Goal: Task Accomplishment & Management: Use online tool/utility

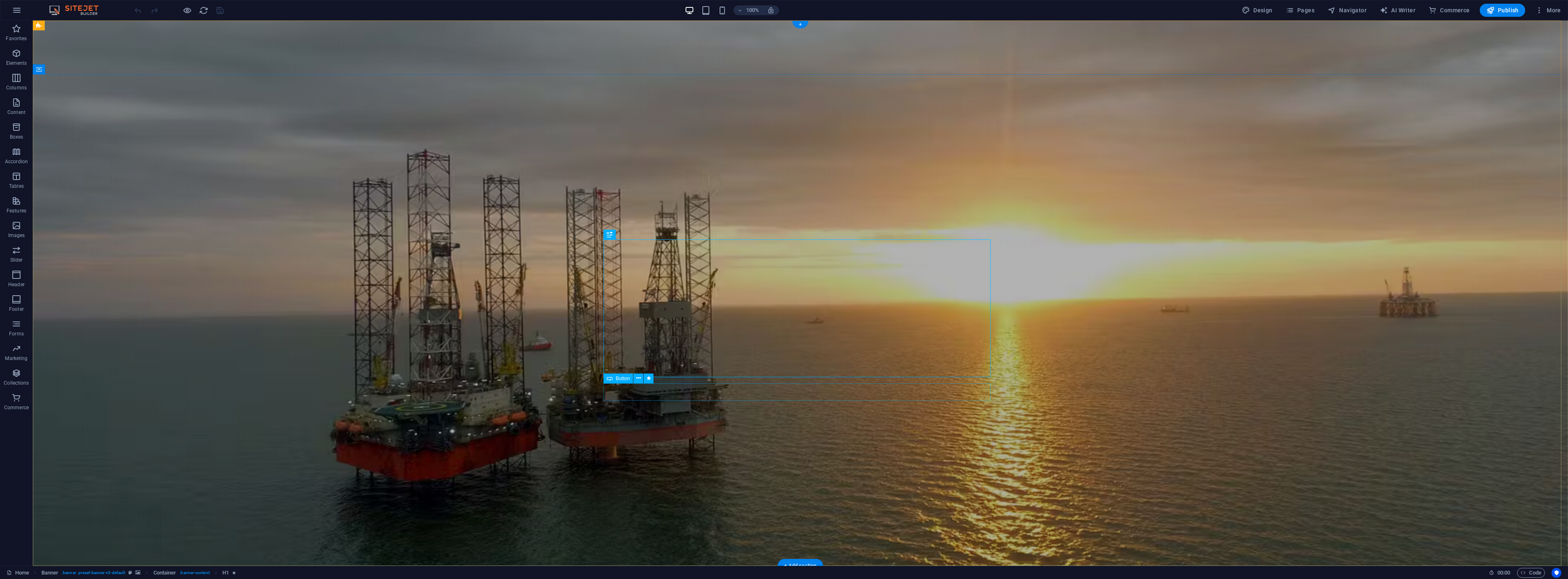
click at [623, 379] on span "Button" at bounding box center [623, 378] width 15 height 5
select select
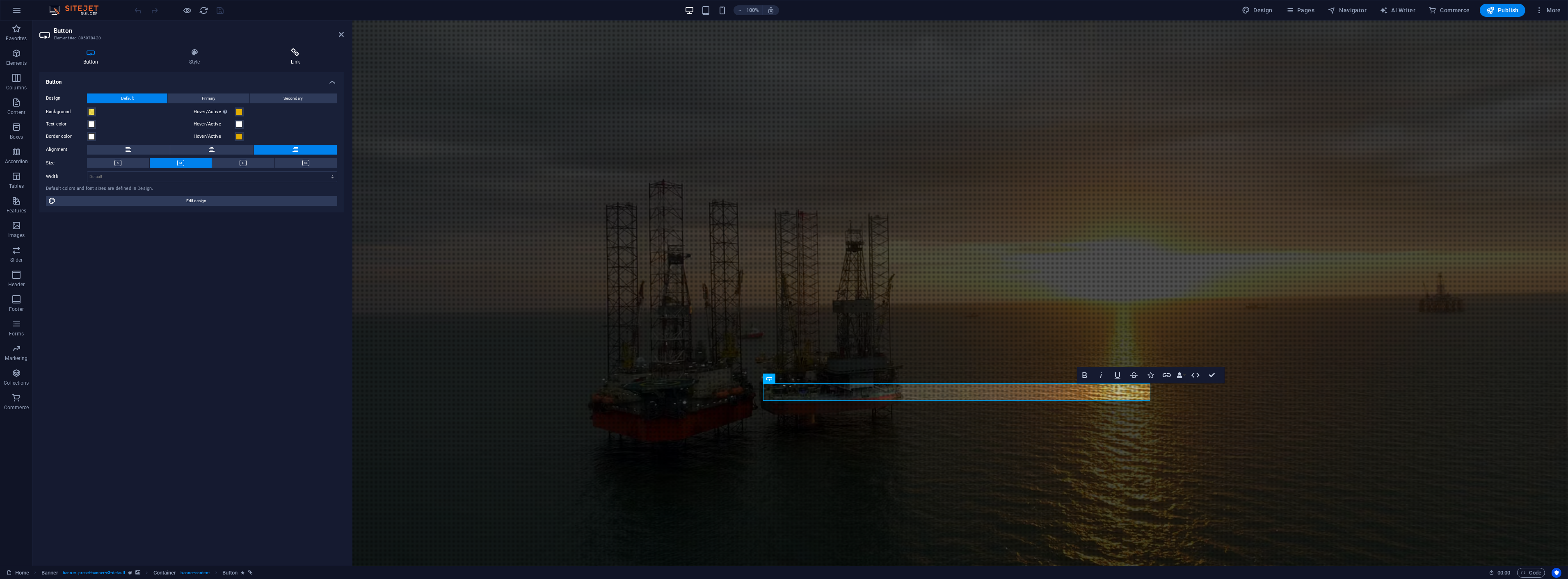
click at [295, 55] on icon at bounding box center [295, 52] width 97 height 8
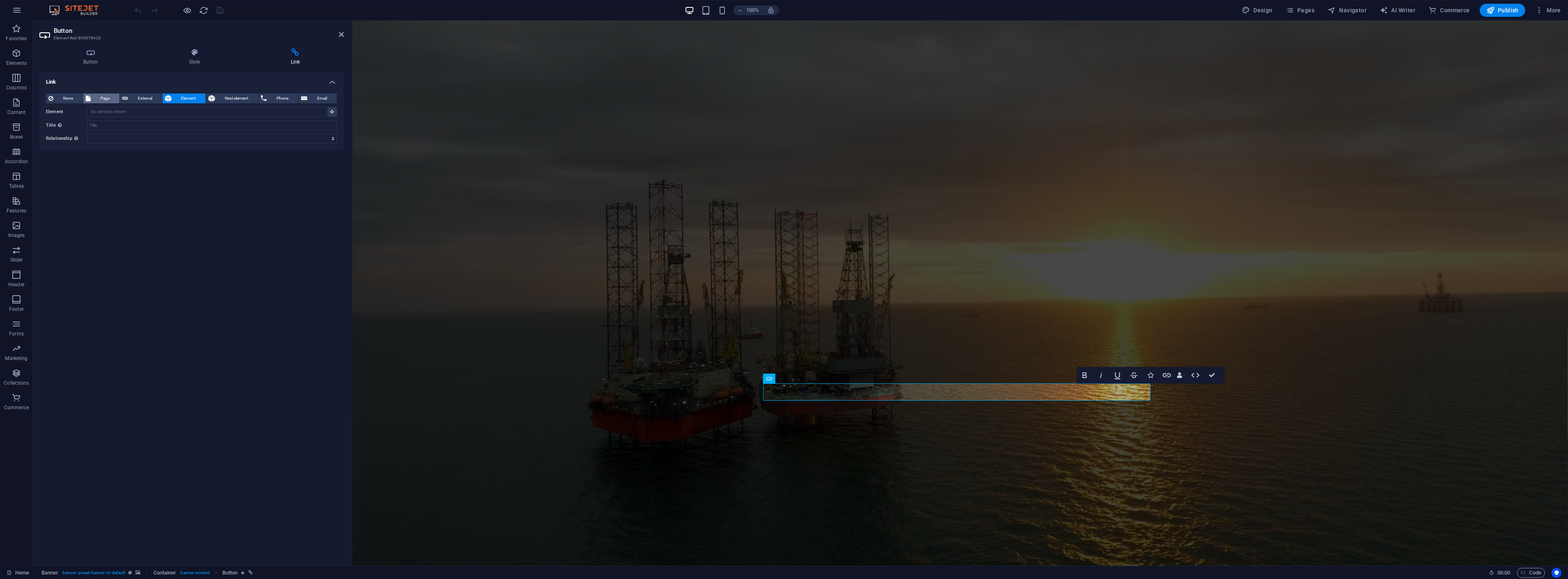
click at [106, 94] on span "Page" at bounding box center [105, 99] width 24 height 10
click at [117, 112] on select "Home About us Our Company Our Leadership Contact us Services Legal Notice Priva…" at bounding box center [212, 112] width 250 height 10
select select "5"
click at [87, 107] on select "Home About us Our Company Our Leadership Contact us Services Legal Notice Priva…" at bounding box center [212, 112] width 250 height 10
click at [342, 33] on icon at bounding box center [341, 34] width 5 height 7
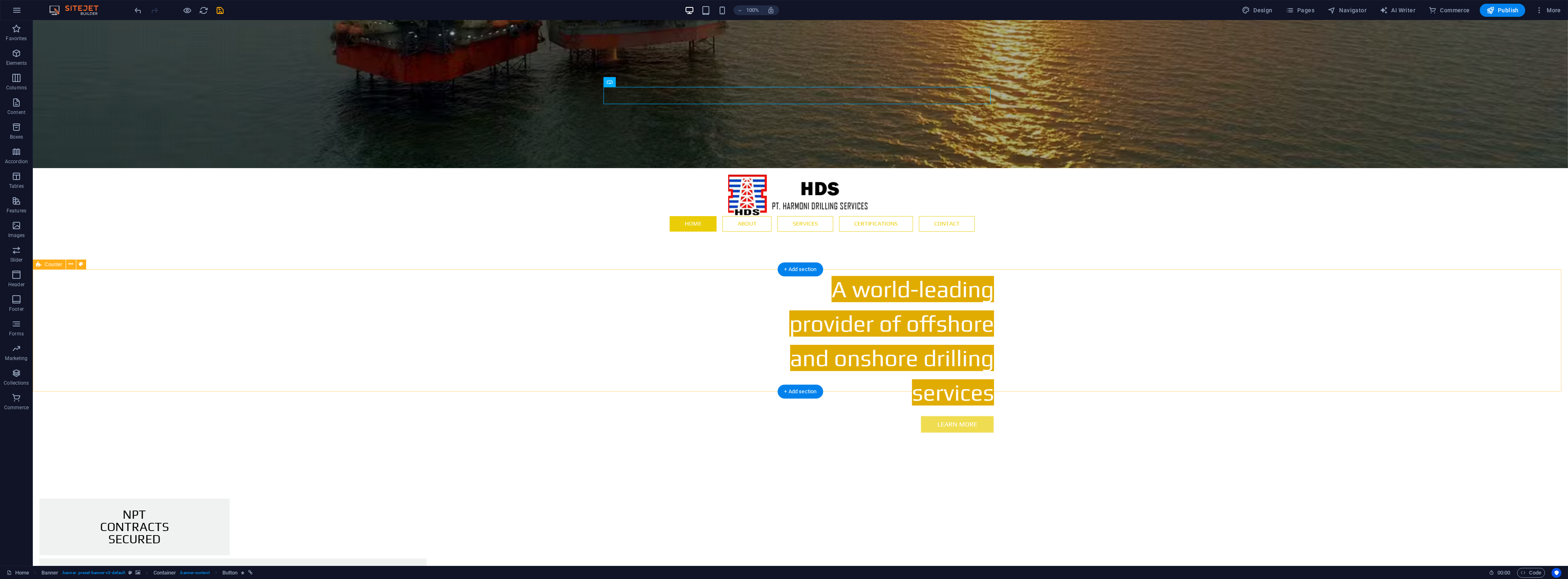
scroll to position [410, 0]
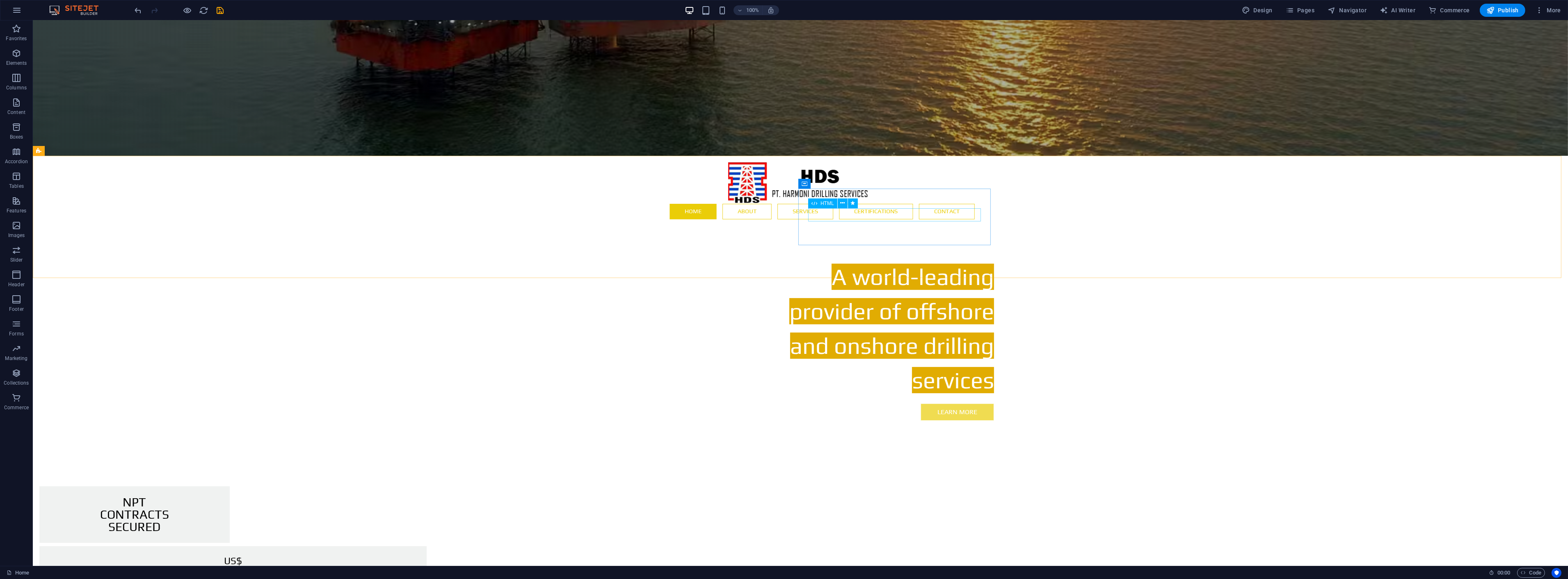
click at [827, 202] on span "HTML" at bounding box center [827, 203] width 13 height 5
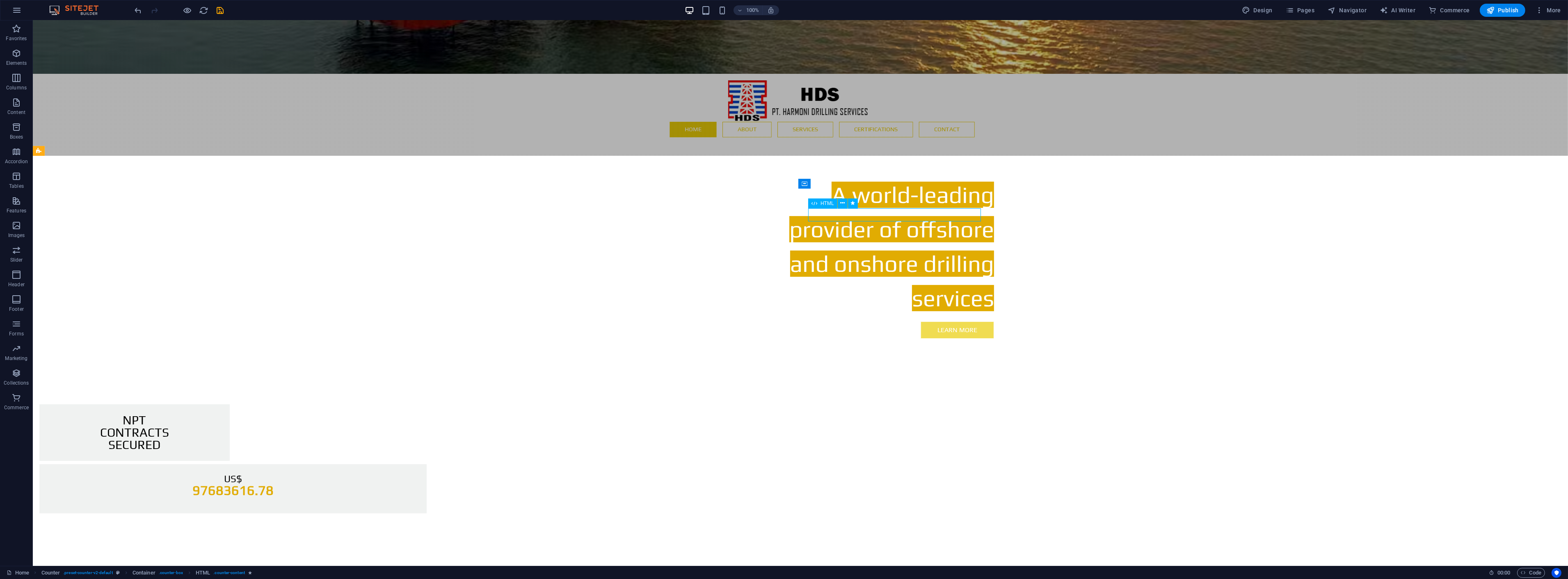
select select "fade"
select select "show"
select select "s"
select select "scroll"
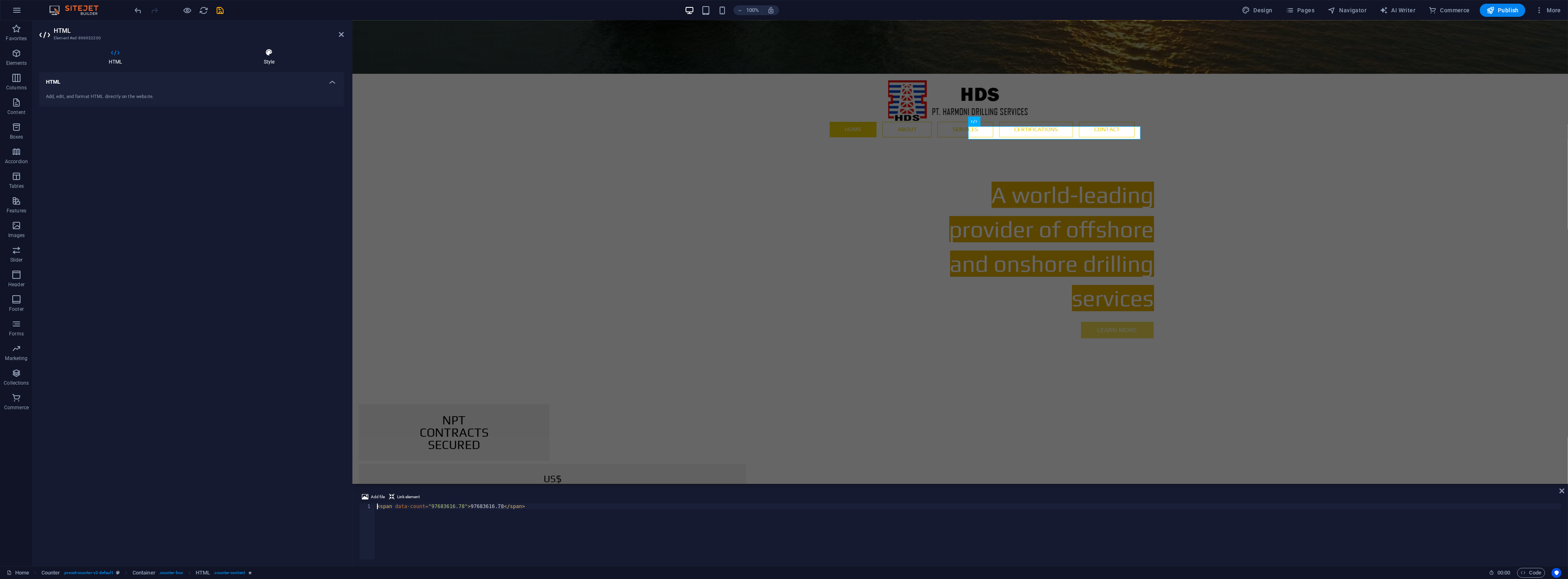
click at [271, 49] on icon at bounding box center [268, 52] width 149 height 8
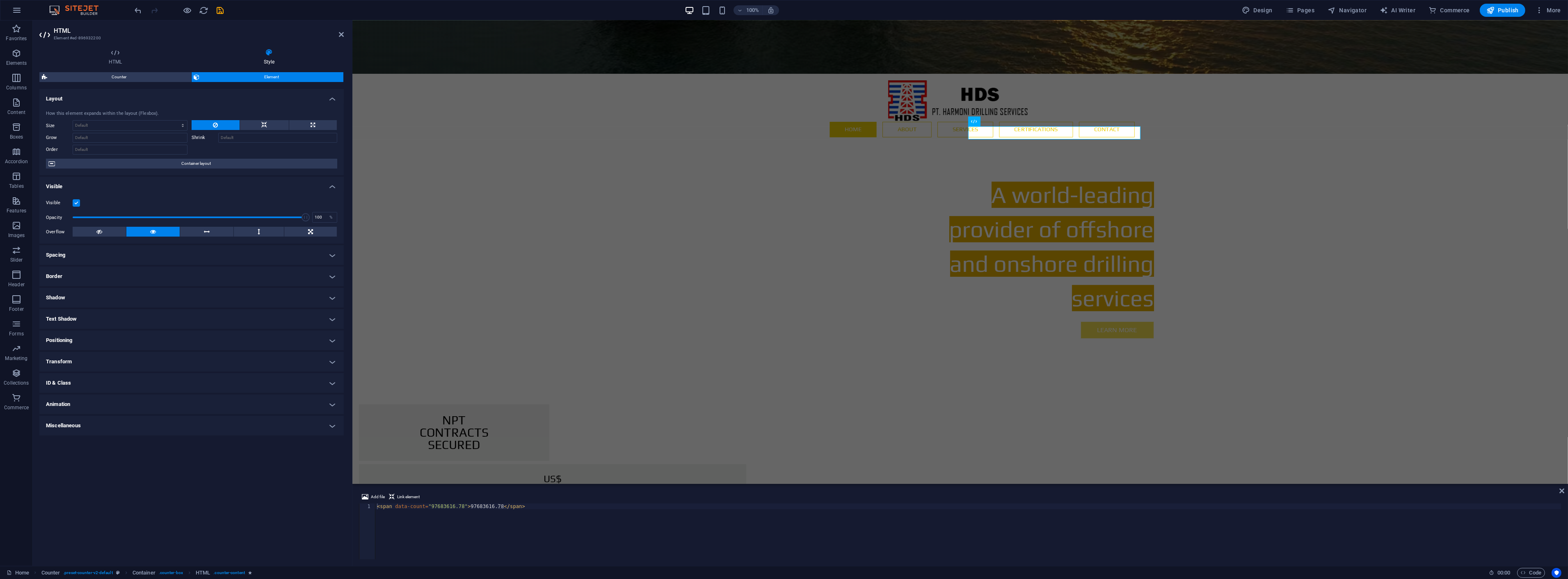
click at [146, 394] on h4 "Animation" at bounding box center [192, 404] width 304 height 19
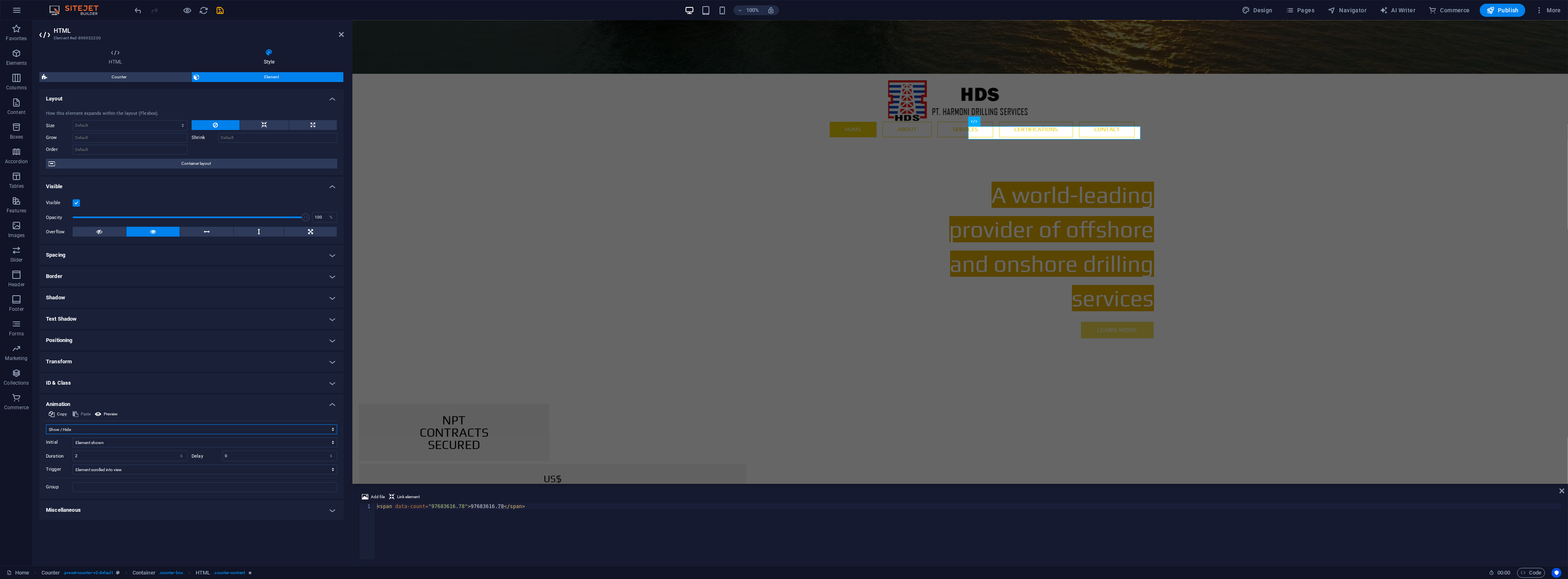
click at [134, 428] on select "Don't animate Show / Hide Slide up/down Zoom in/out Slide left to right Slide r…" at bounding box center [191, 429] width 292 height 10
select select "none"
click at [46, 425] on select "Don't animate Show / Hide Slide up/down Zoom in/out Slide left to right Slide r…" at bounding box center [191, 429] width 292 height 10
click at [343, 34] on icon at bounding box center [341, 34] width 5 height 7
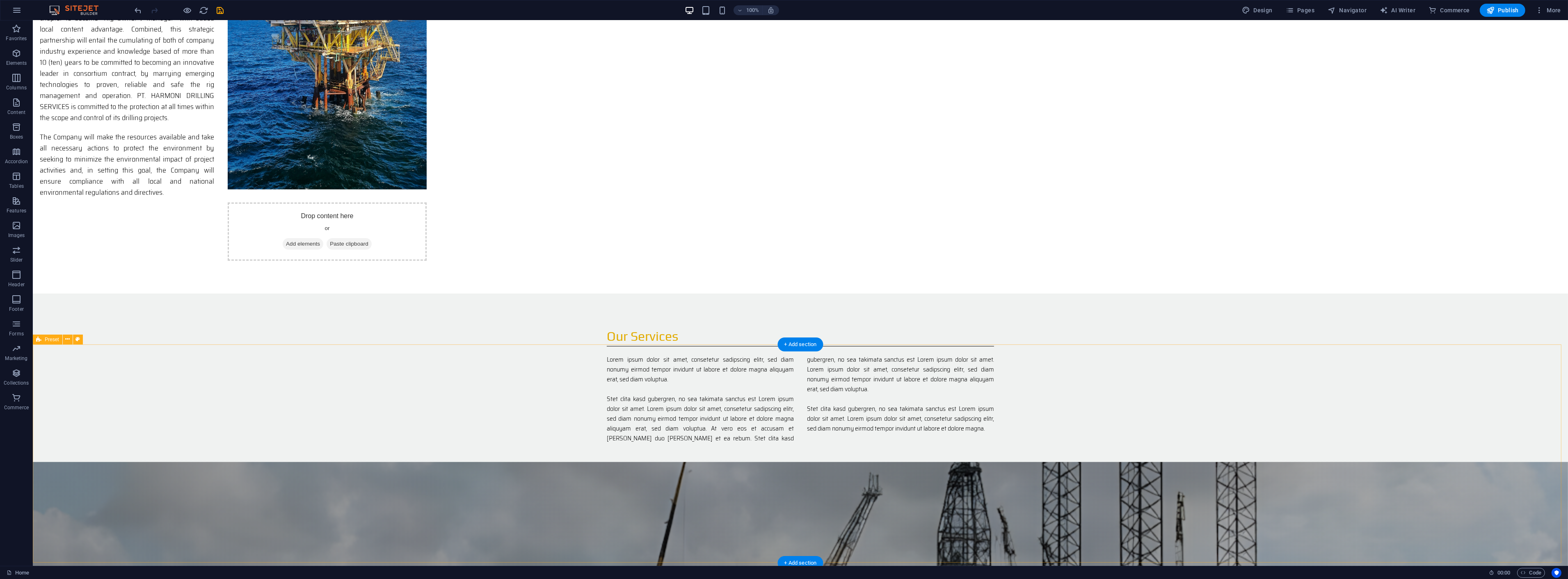
scroll to position [1366, 0]
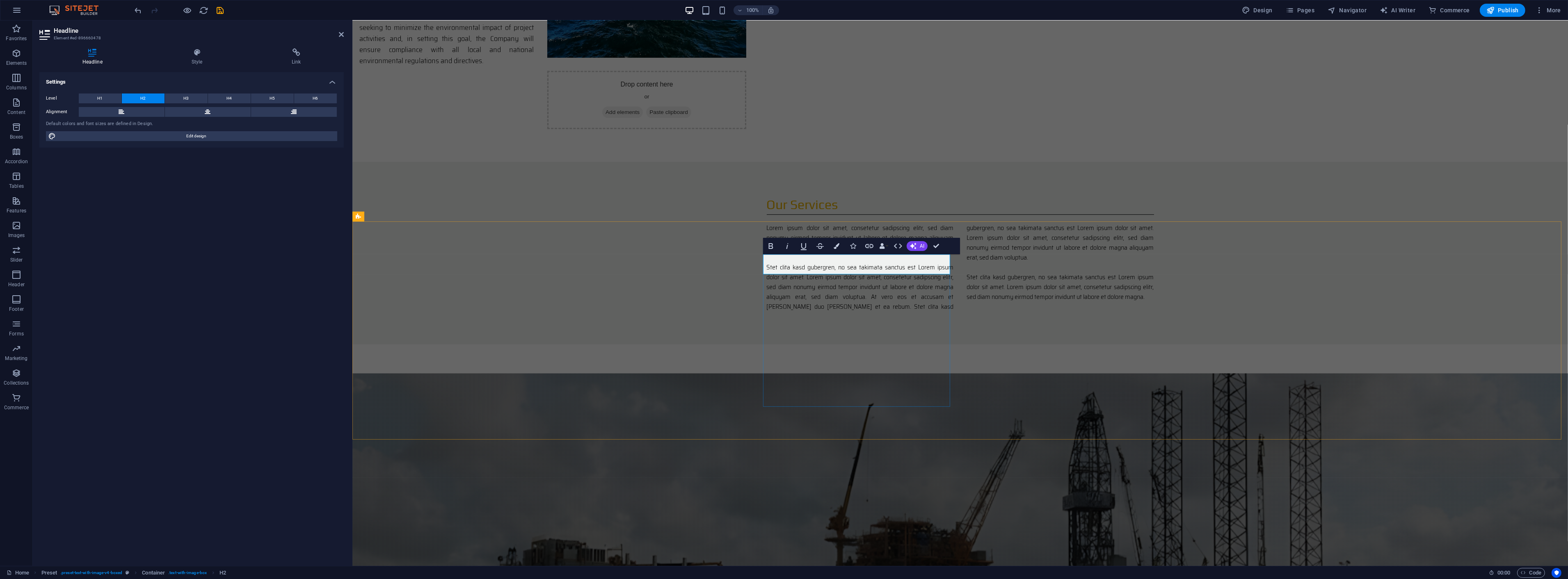
drag, startPoint x: 877, startPoint y: 266, endPoint x: 897, endPoint y: 266, distance: 20.0
drag, startPoint x: 876, startPoint y: 266, endPoint x: 898, endPoint y: 265, distance: 22.0
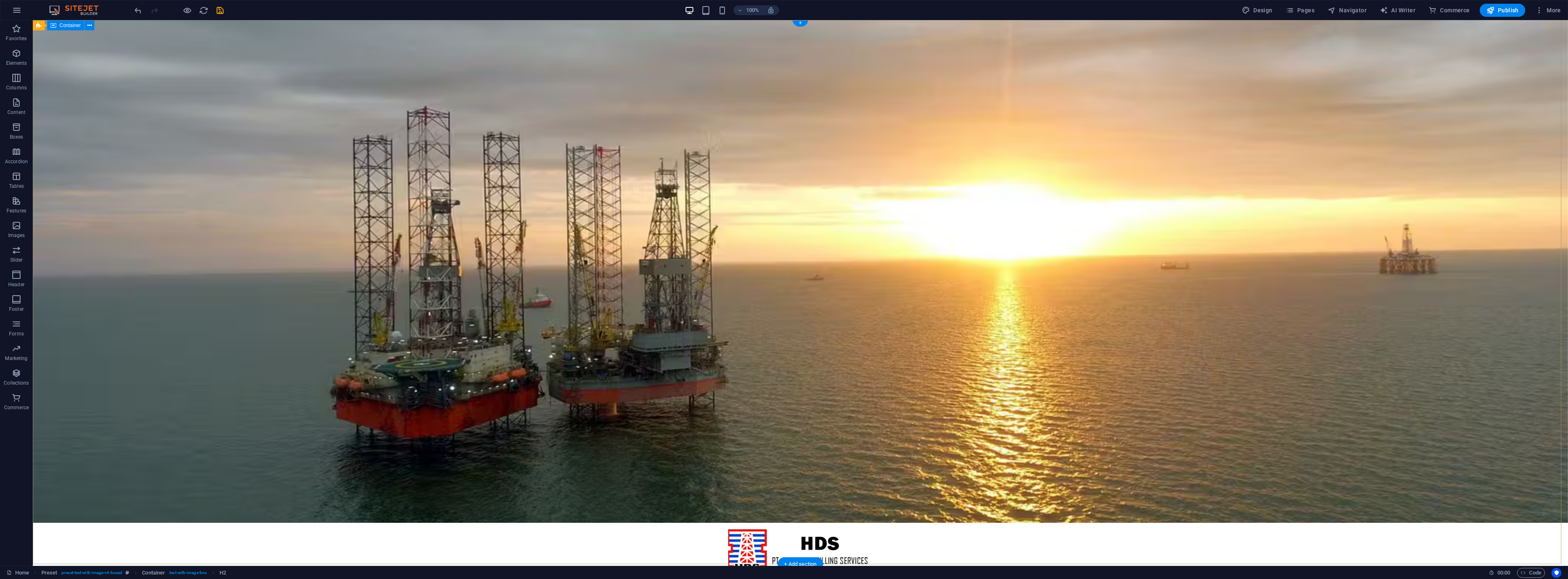
scroll to position [0, 0]
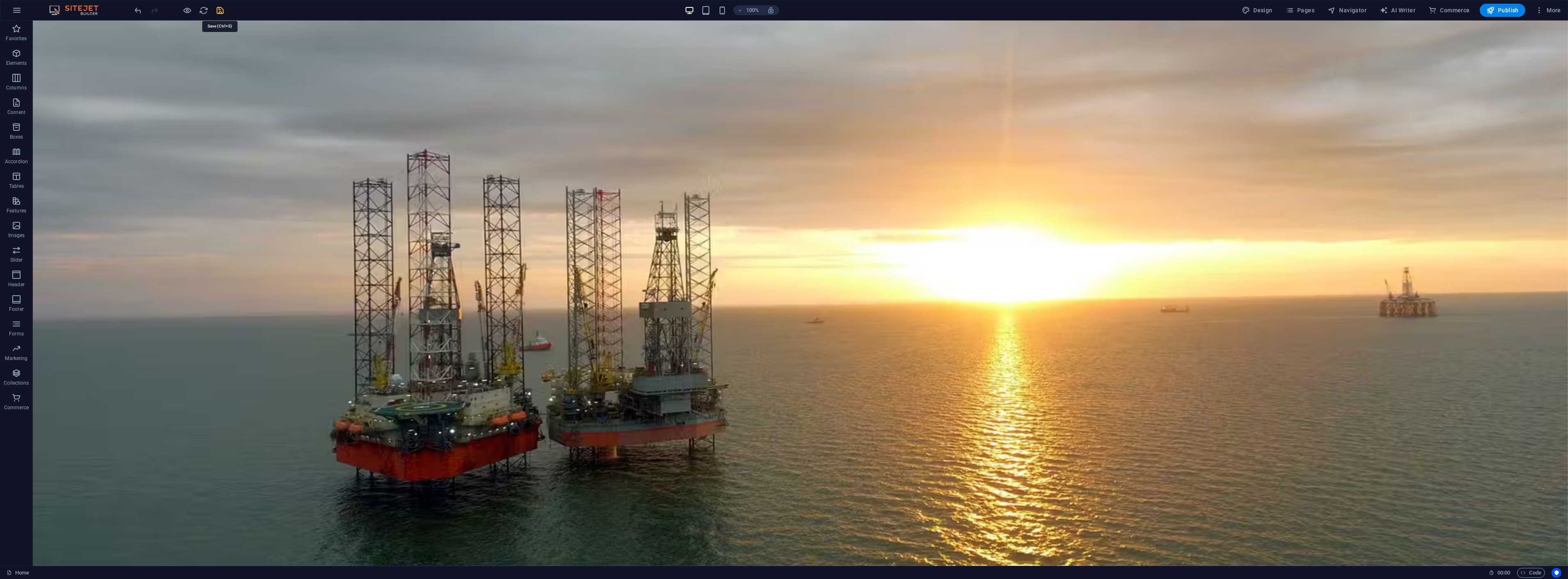
click at [223, 12] on icon "save" at bounding box center [221, 10] width 10 height 10
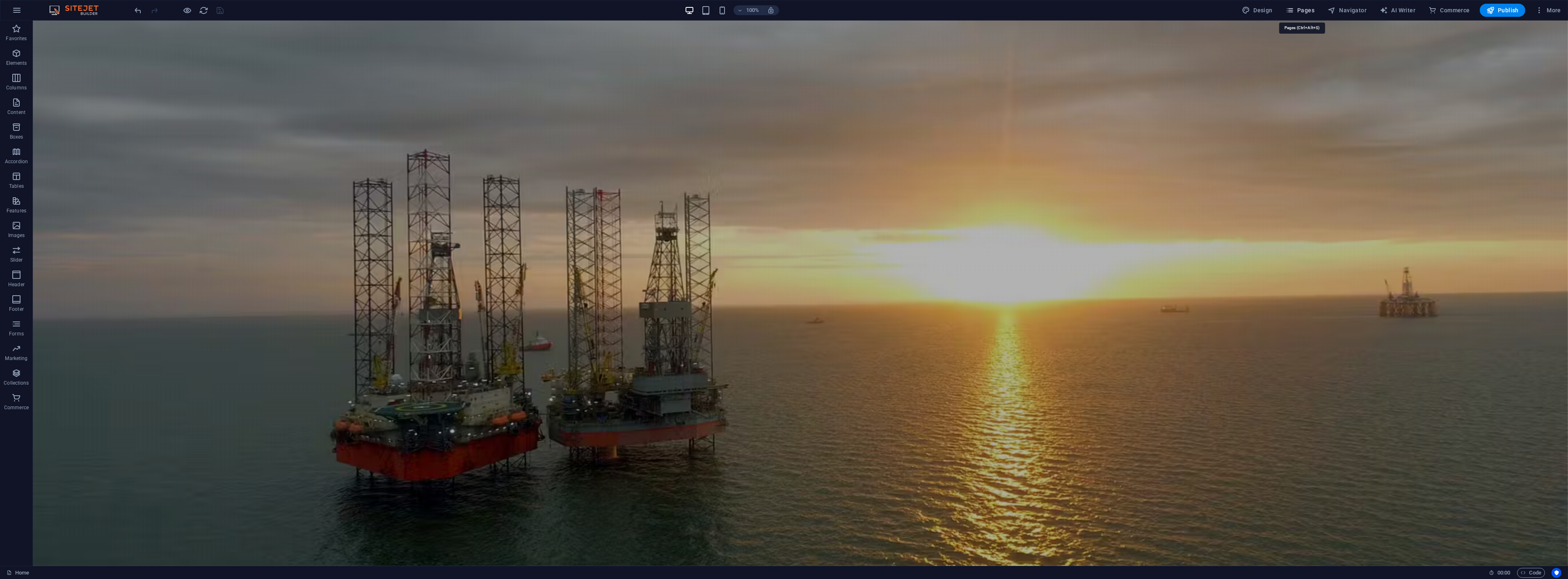
click at [1294, 12] on icon "button" at bounding box center [1289, 10] width 8 height 8
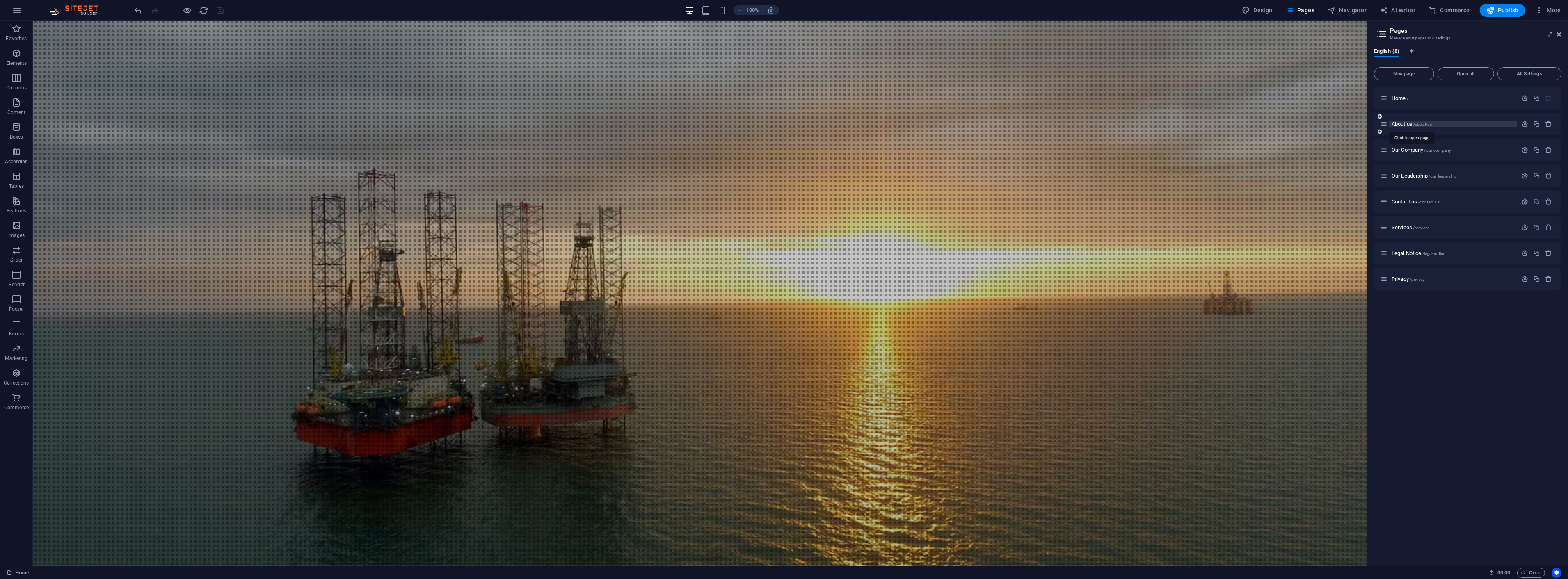
click at [1409, 122] on span "About us /about-us" at bounding box center [1412, 124] width 40 height 6
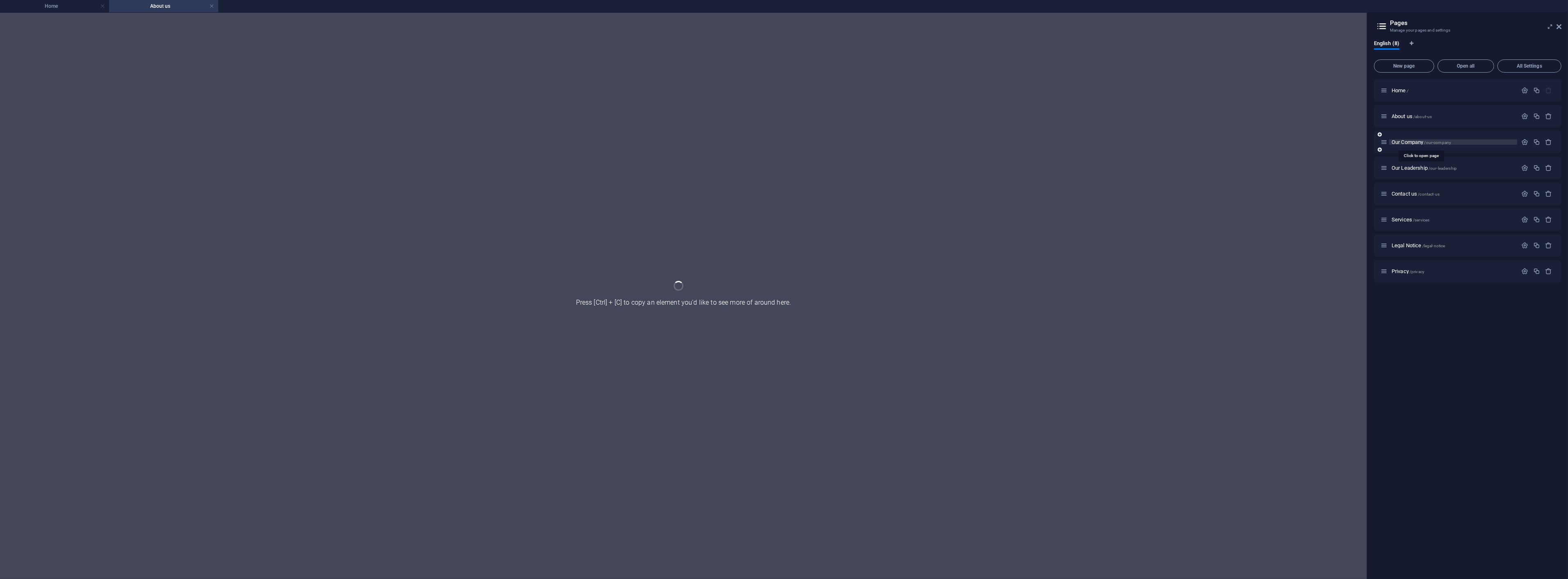
click at [1407, 141] on span "Our Company /our-company" at bounding box center [1421, 142] width 60 height 6
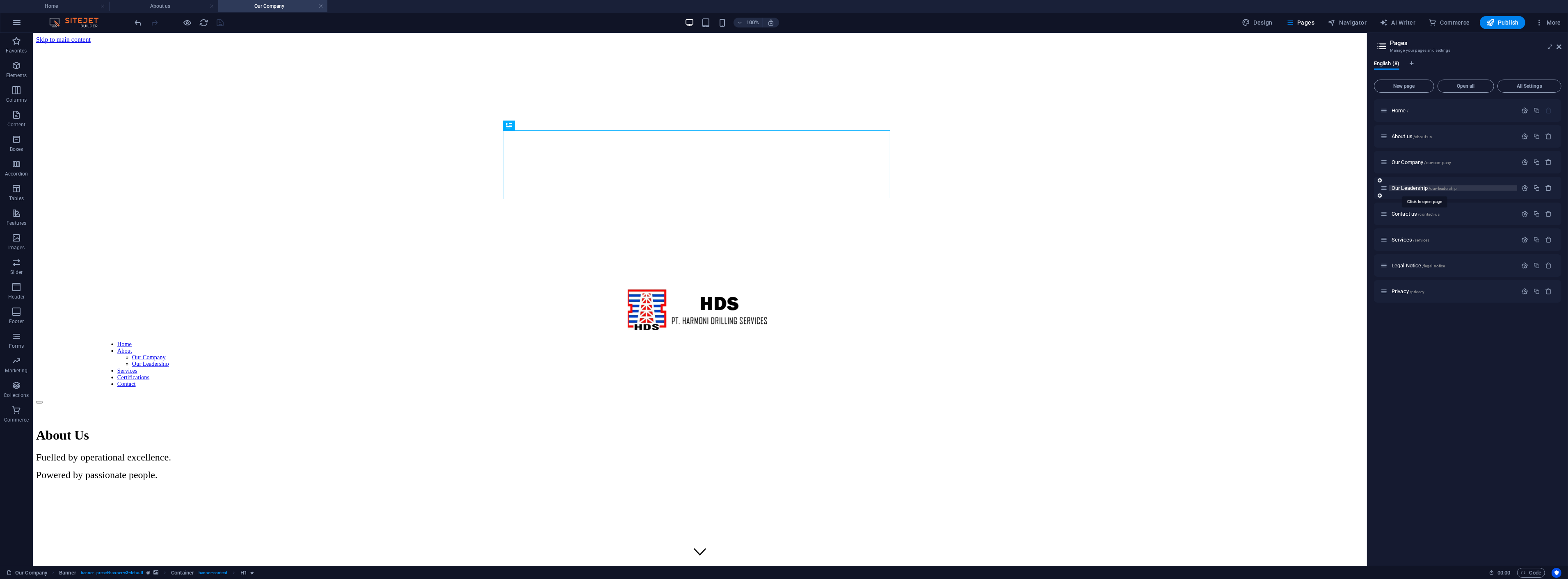
click at [1409, 187] on span "Our Leadership /our-leadership" at bounding box center [1424, 188] width 65 height 6
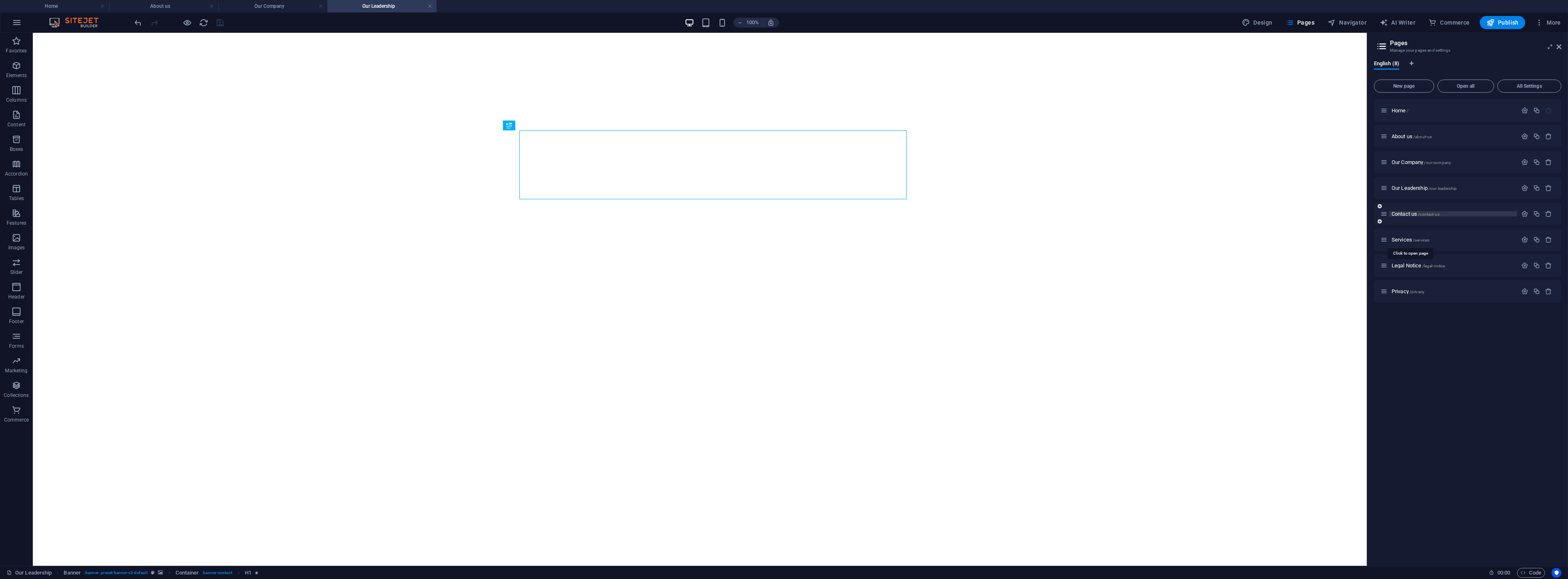
click at [1409, 215] on div "Home / About us /about-us Our Company /our-company Our Leadership /our-leadersh…" at bounding box center [1468, 201] width 187 height 203
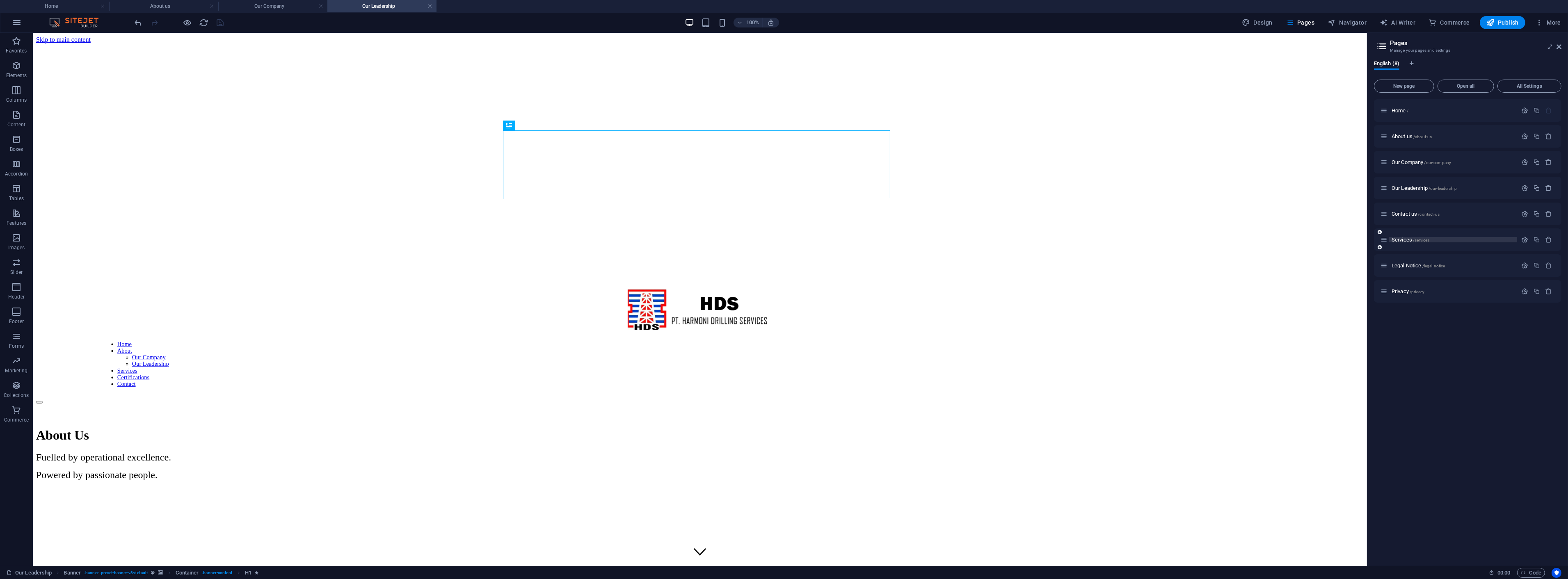
click at [1410, 237] on span "Services /services" at bounding box center [1410, 240] width 38 height 6
click at [1559, 46] on icon at bounding box center [1559, 46] width 5 height 7
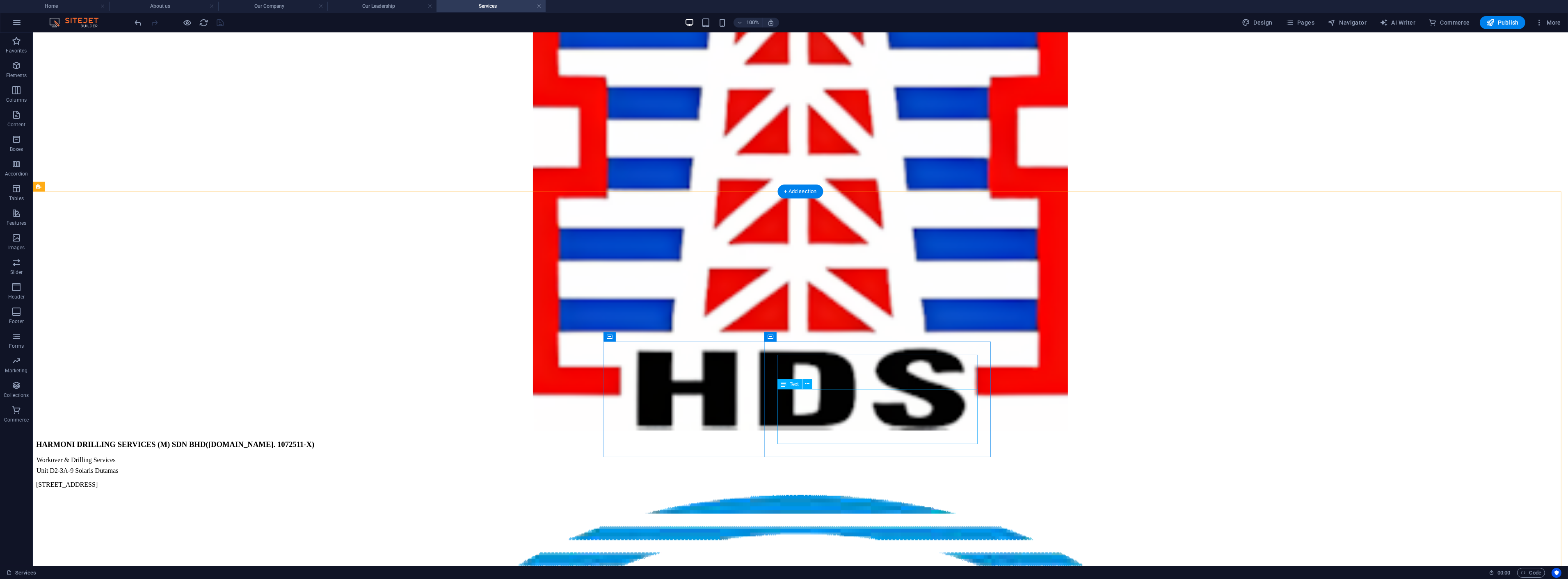
scroll to position [865, 0]
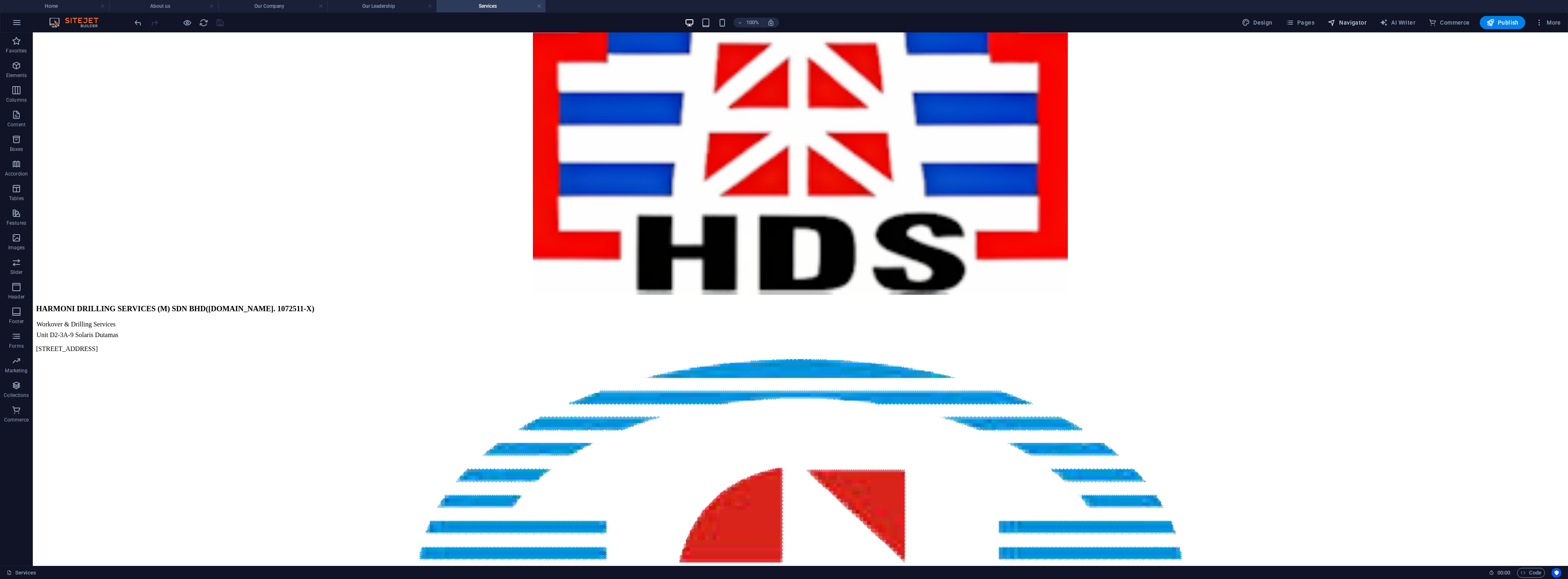
click at [1363, 23] on span "Navigator" at bounding box center [1347, 22] width 39 height 8
select select "16872931-en"
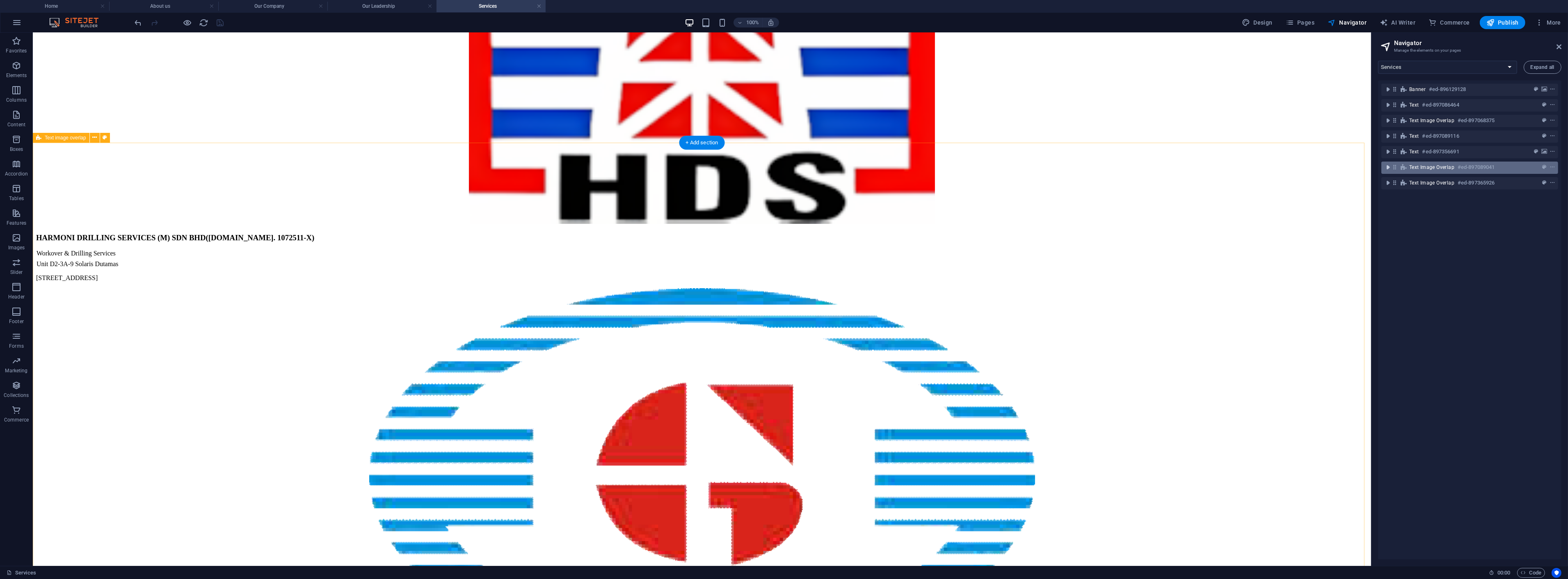
click at [1388, 170] on icon "toggle-expand" at bounding box center [1387, 167] width 8 height 8
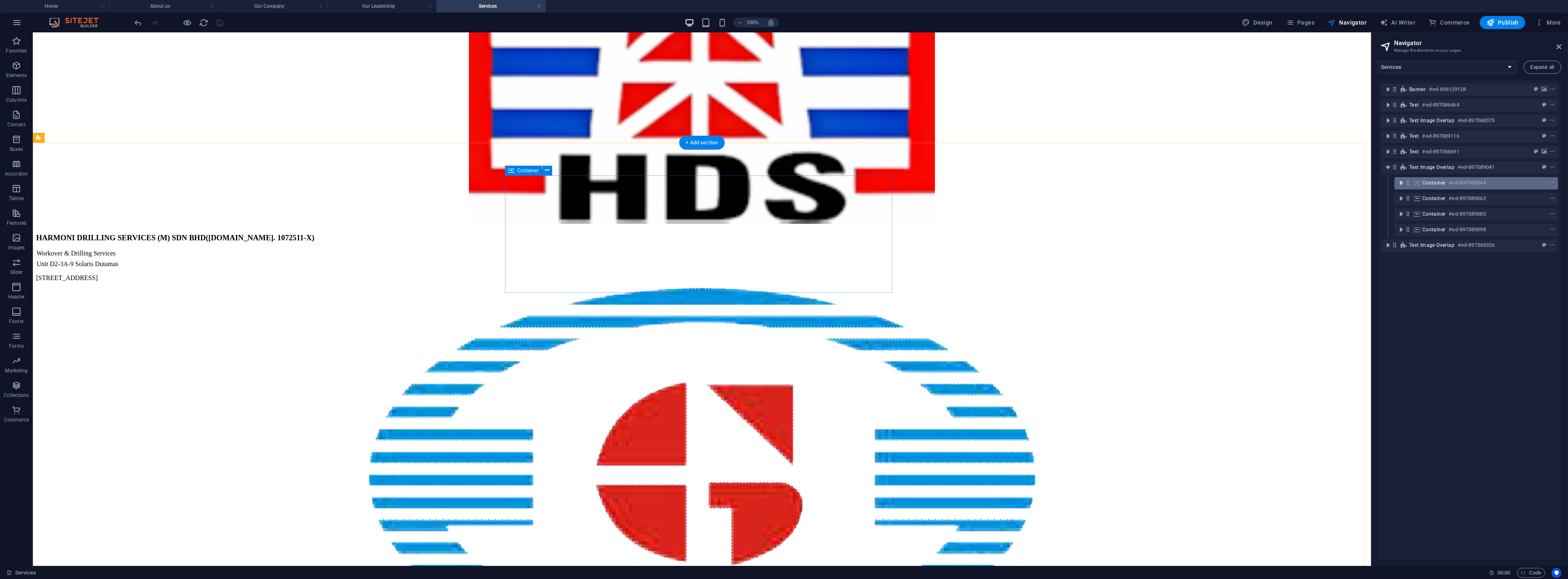
click at [1402, 183] on icon "toggle-expand" at bounding box center [1401, 182] width 8 height 8
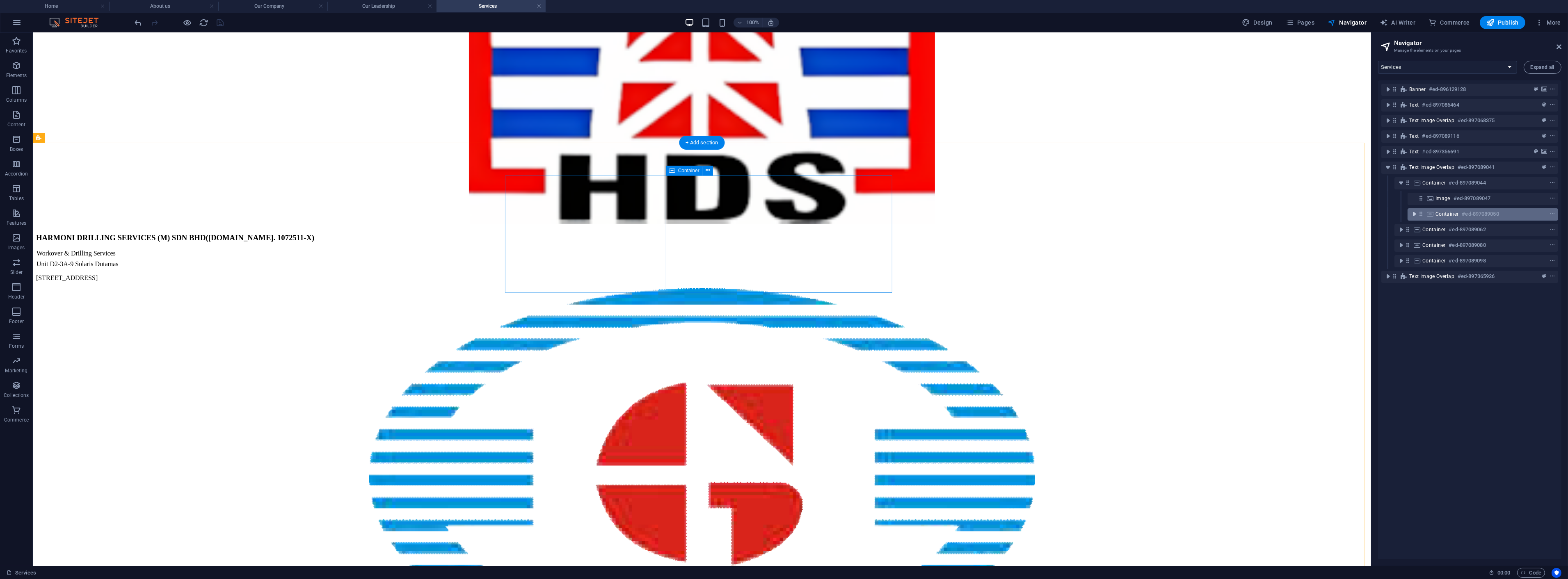
click at [1415, 212] on icon "toggle-expand" at bounding box center [1414, 213] width 8 height 8
click at [1426, 229] on icon "toggle-expand" at bounding box center [1427, 229] width 8 height 8
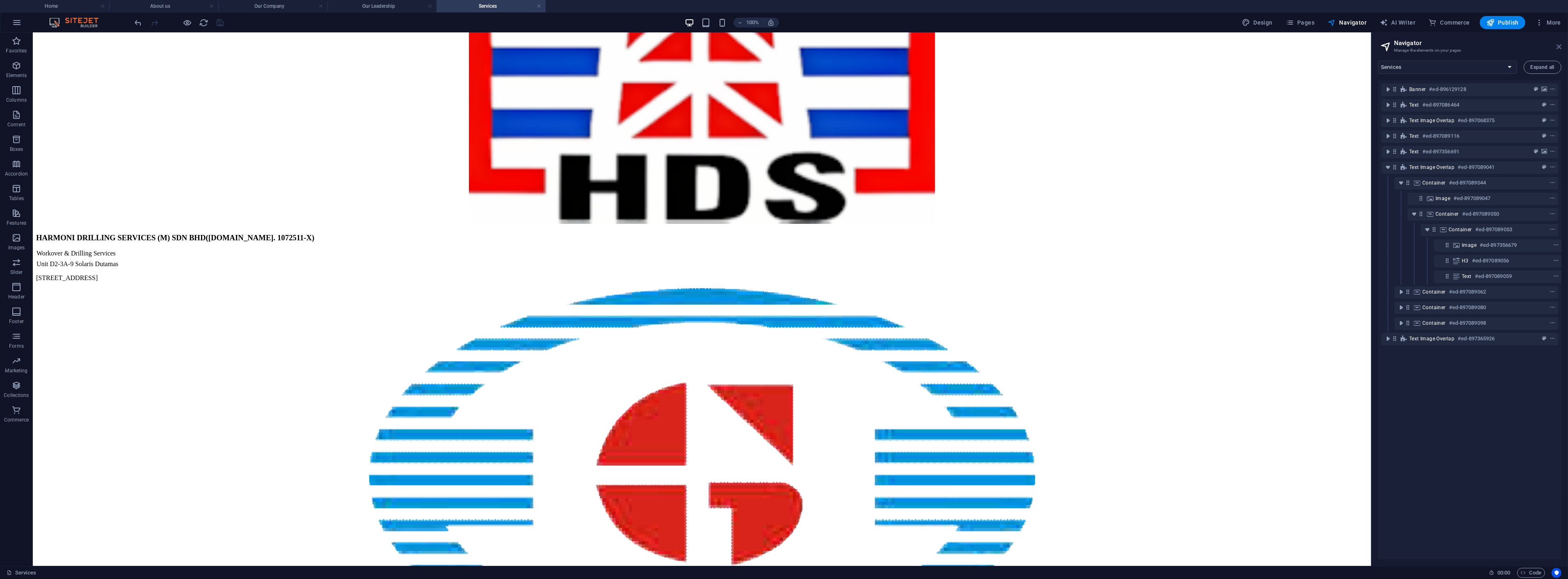
click at [1557, 43] on icon at bounding box center [1559, 46] width 5 height 7
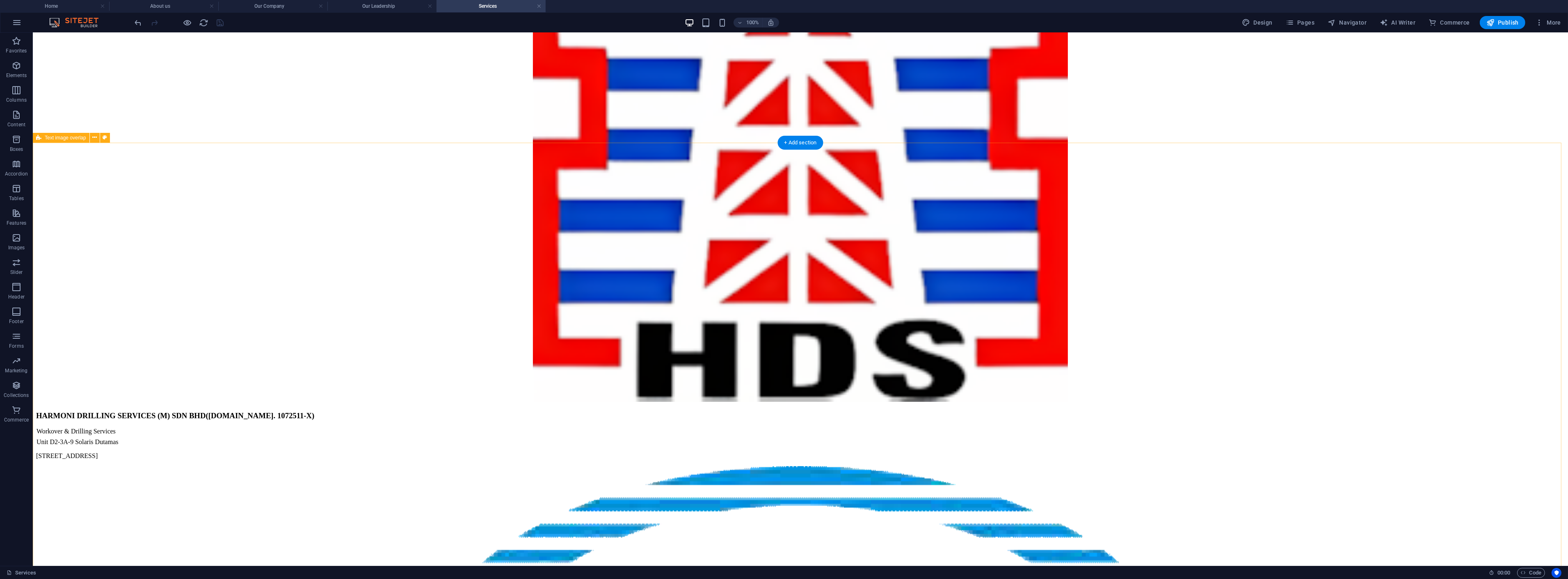
scroll to position [729, 0]
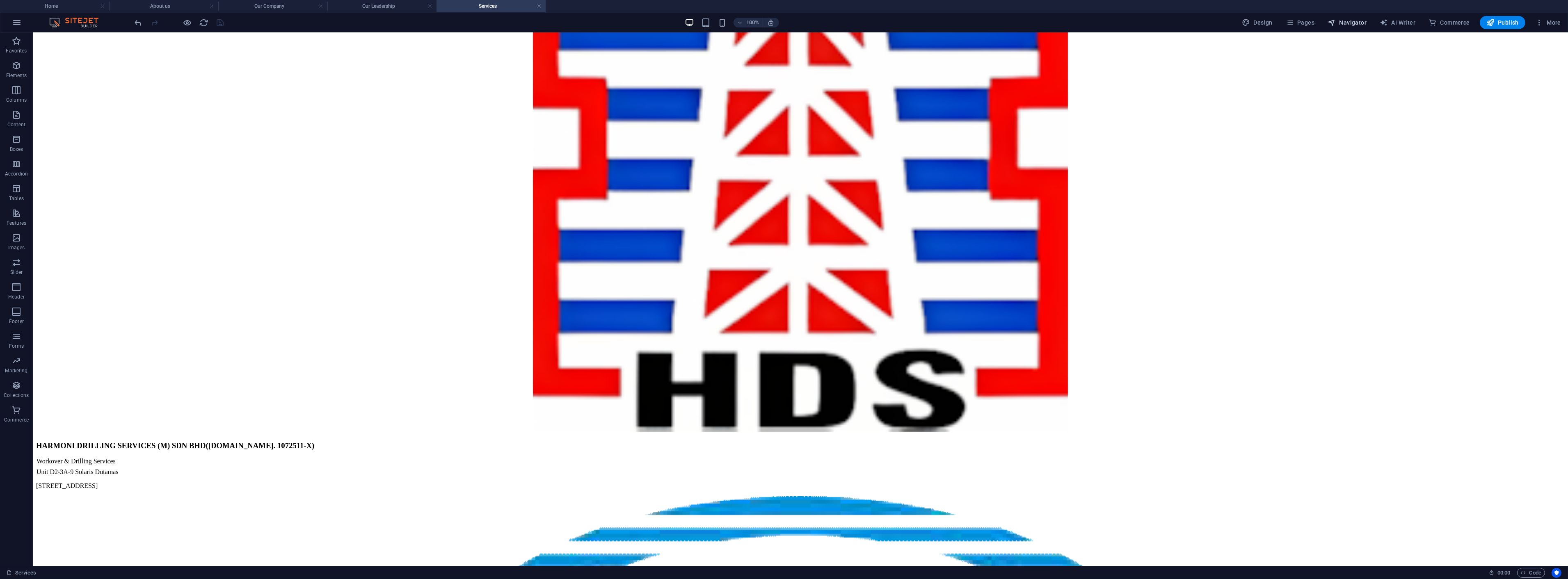
click at [1359, 24] on span "Navigator" at bounding box center [1347, 22] width 39 height 8
select select "16872931-en"
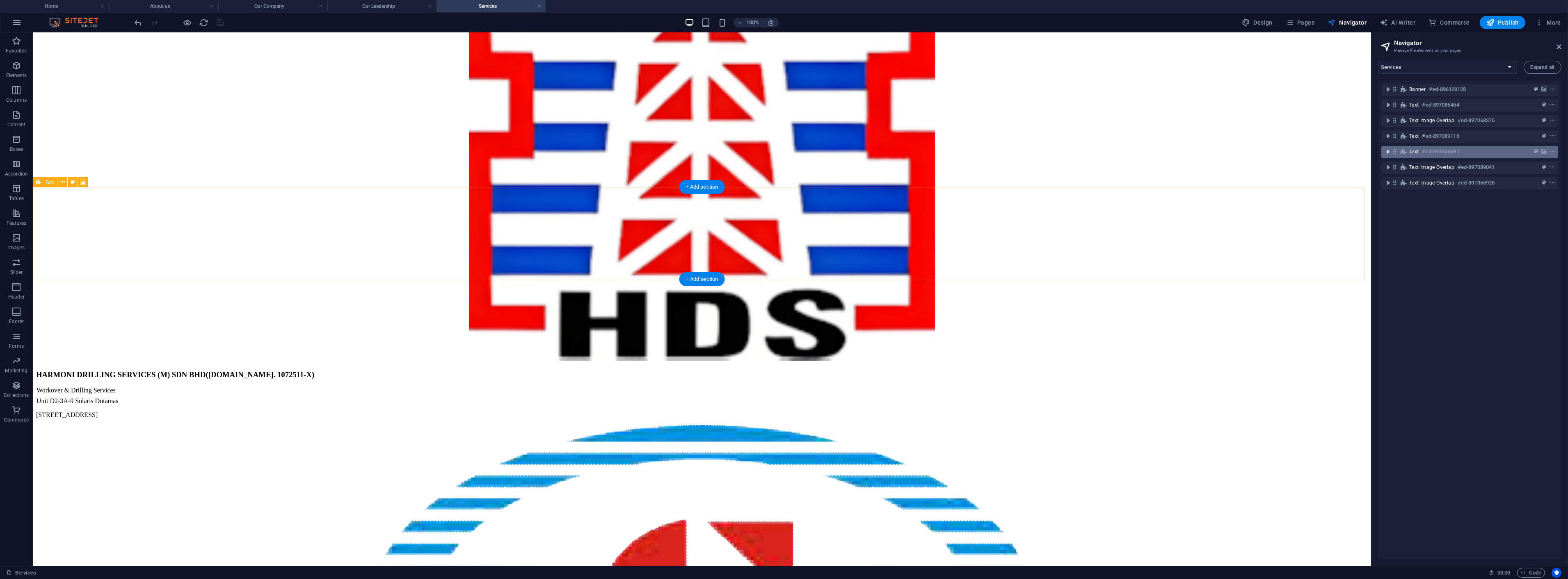
click at [1387, 151] on icon "toggle-expand" at bounding box center [1387, 151] width 8 height 8
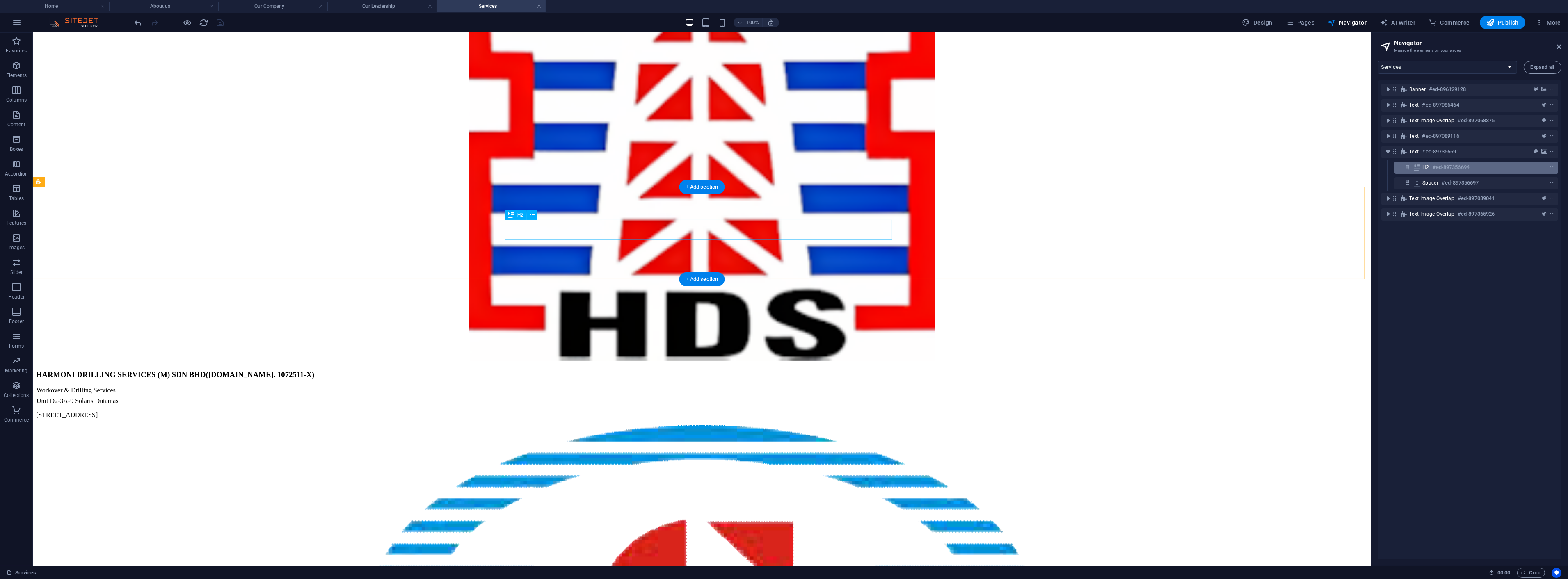
click at [1426, 167] on span "H2" at bounding box center [1426, 167] width 7 height 7
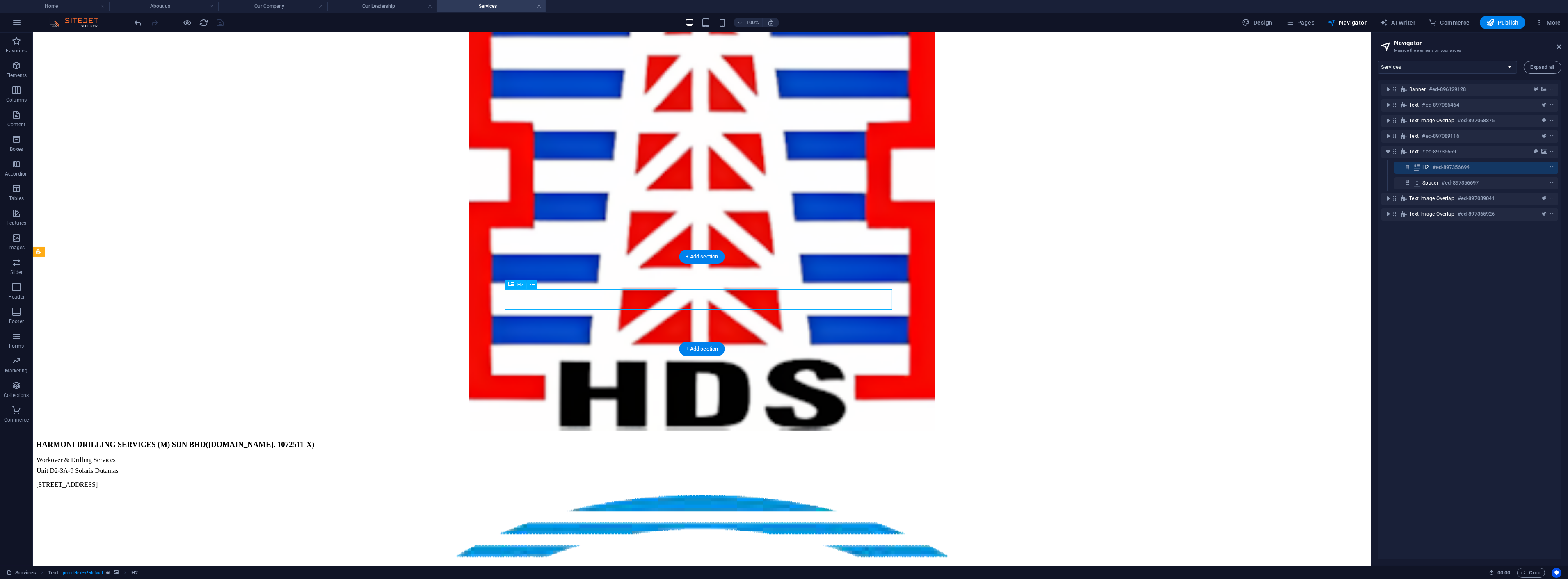
click at [1426, 167] on span "H2" at bounding box center [1426, 167] width 7 height 7
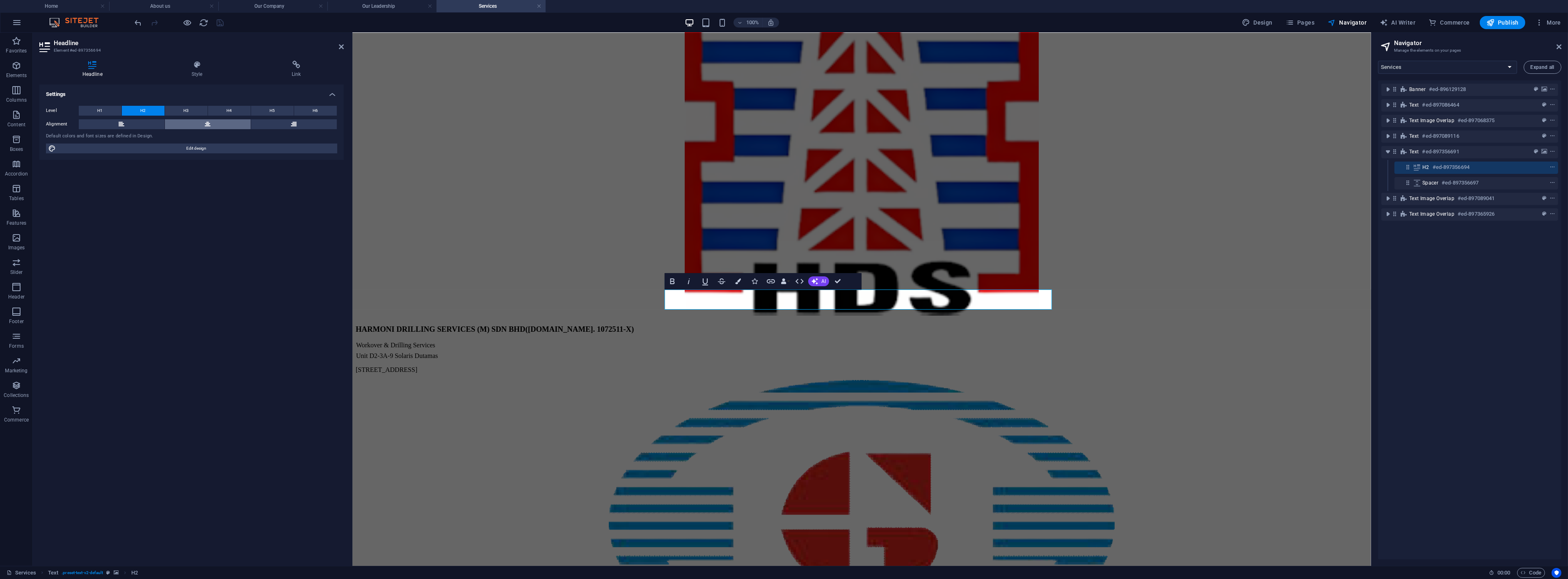
click at [186, 123] on button at bounding box center [208, 124] width 86 height 10
click at [135, 122] on button at bounding box center [121, 124] width 86 height 10
click at [197, 75] on h4 "Style" at bounding box center [198, 69] width 100 height 17
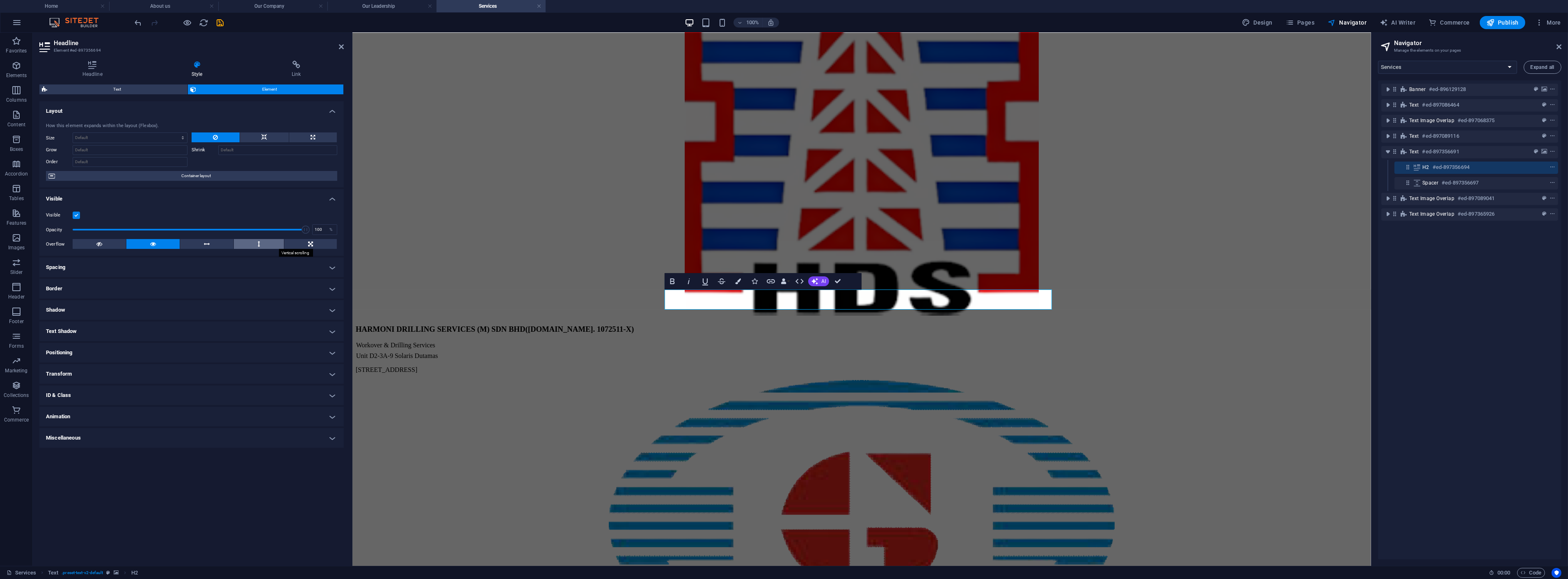
click at [245, 243] on button at bounding box center [259, 244] width 50 height 10
click at [170, 244] on button at bounding box center [153, 244] width 54 height 10
click at [155, 269] on h4 "Spacing" at bounding box center [192, 267] width 304 height 19
click at [276, 136] on button at bounding box center [264, 137] width 49 height 10
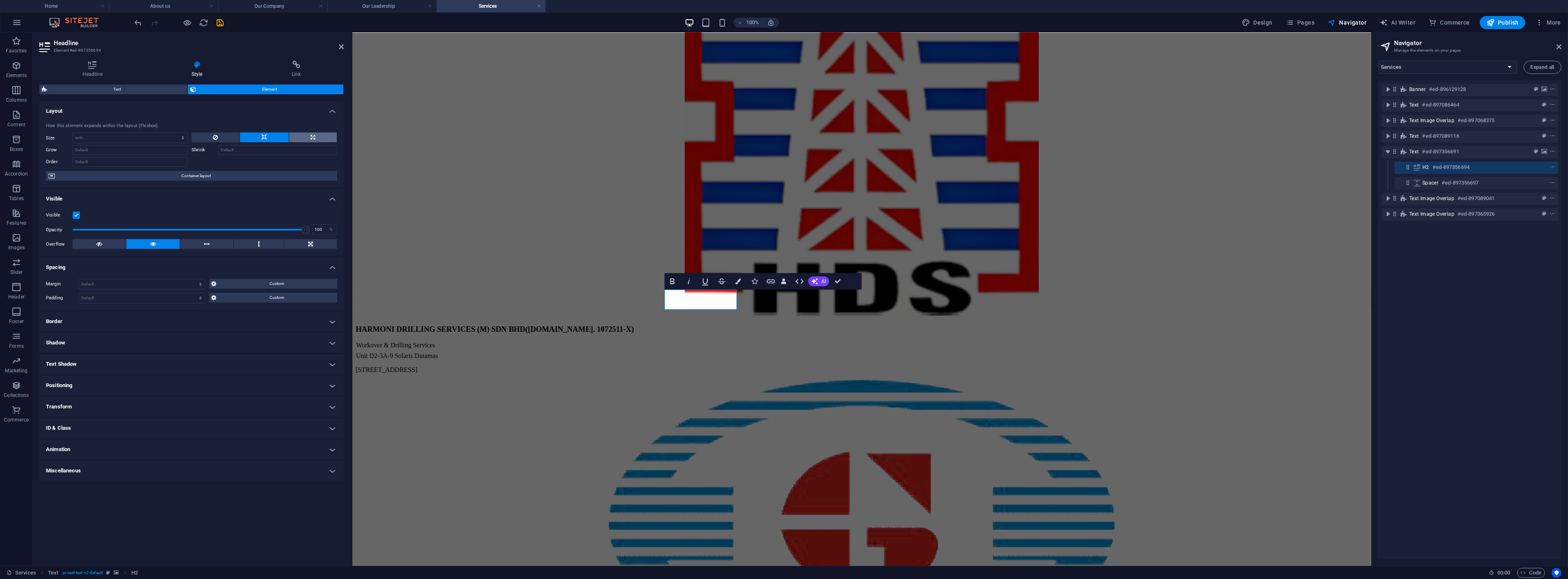
click at [307, 136] on button at bounding box center [313, 137] width 47 height 10
type input "100"
select select "%"
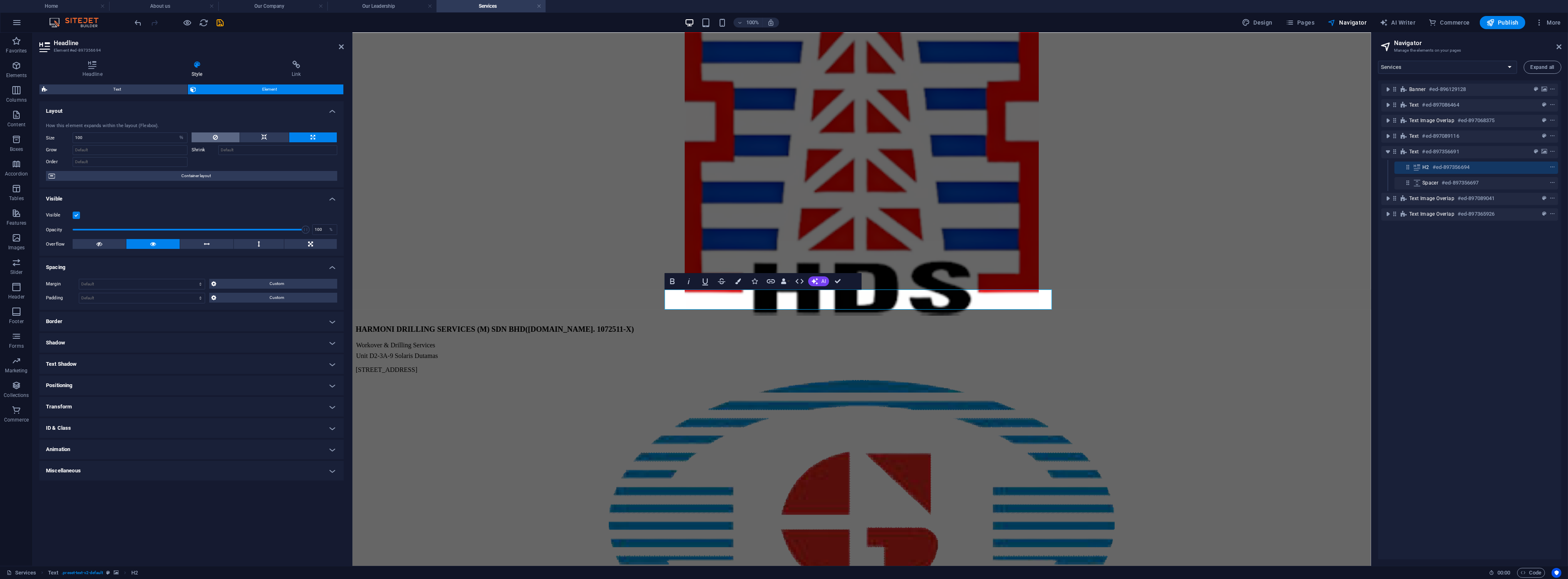
click at [220, 137] on button at bounding box center [215, 137] width 48 height 10
select select "DISABLED_OPTION_VALUE"
click at [341, 46] on icon at bounding box center [341, 46] width 5 height 7
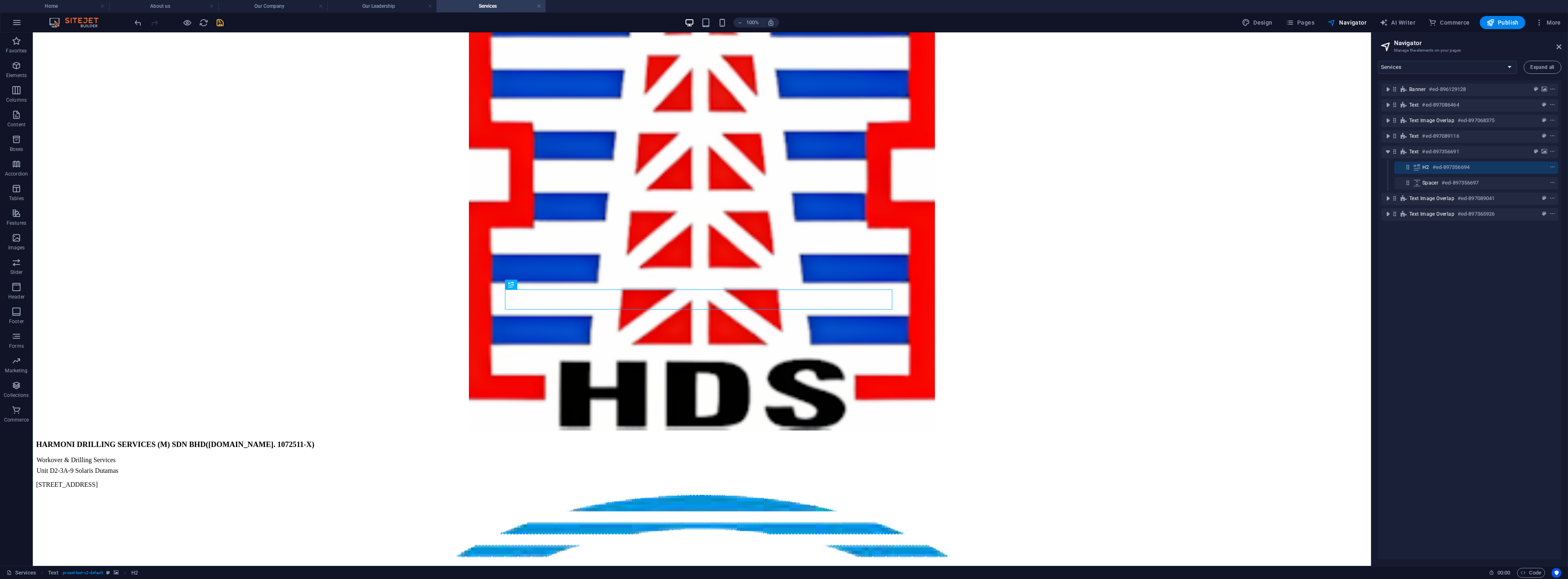
click at [224, 19] on icon "save" at bounding box center [221, 23] width 10 height 10
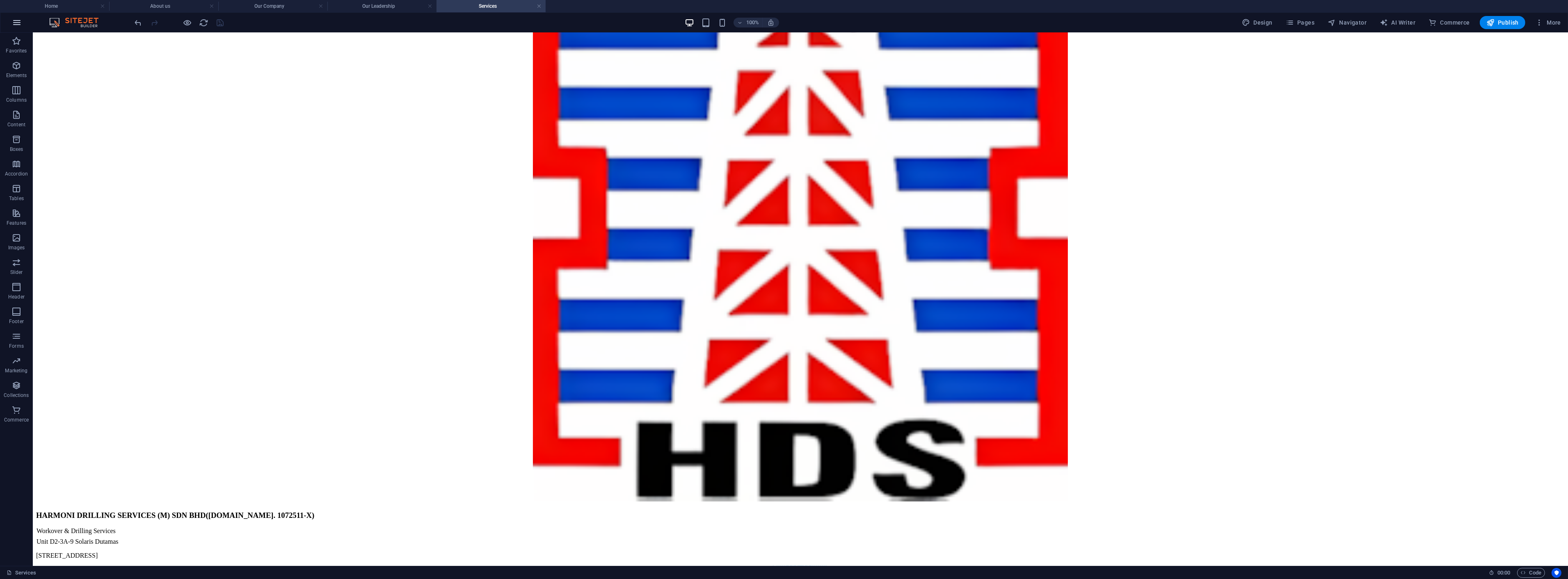
click at [11, 19] on button "button" at bounding box center [16, 23] width 19 height 19
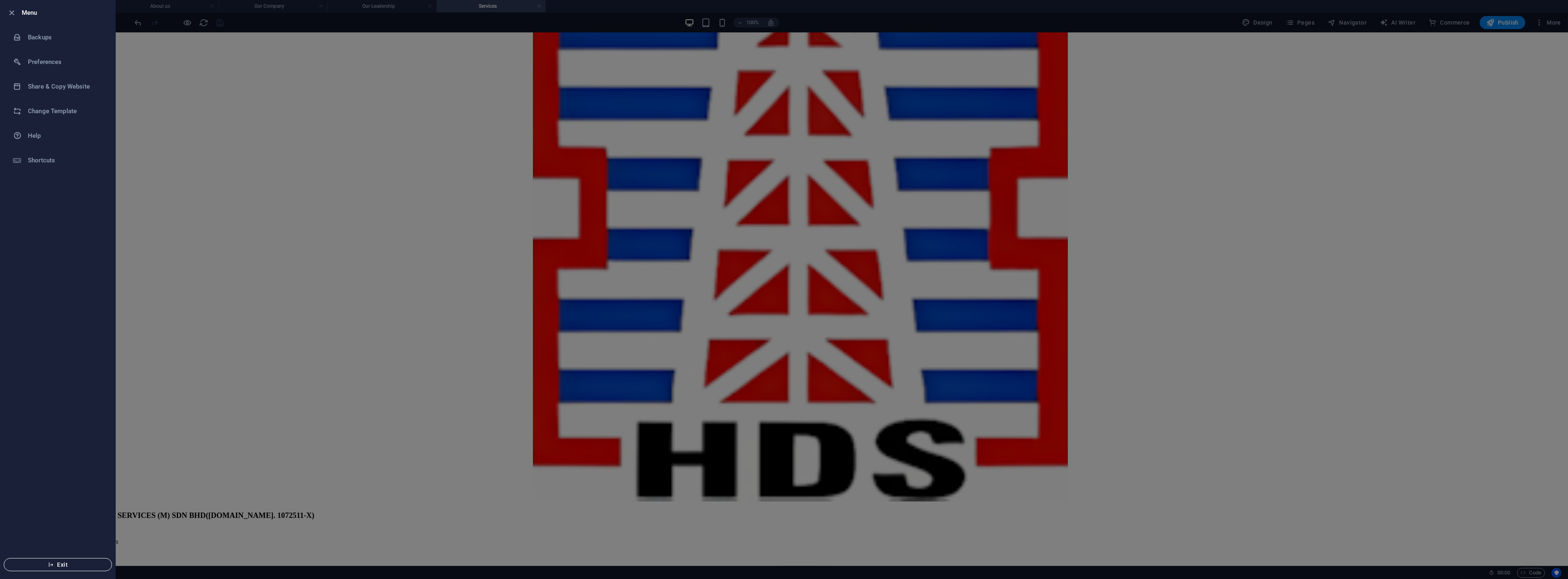
click at [79, 558] on button "Exit" at bounding box center [58, 564] width 108 height 13
